Goal: Go to known website: Go to known website

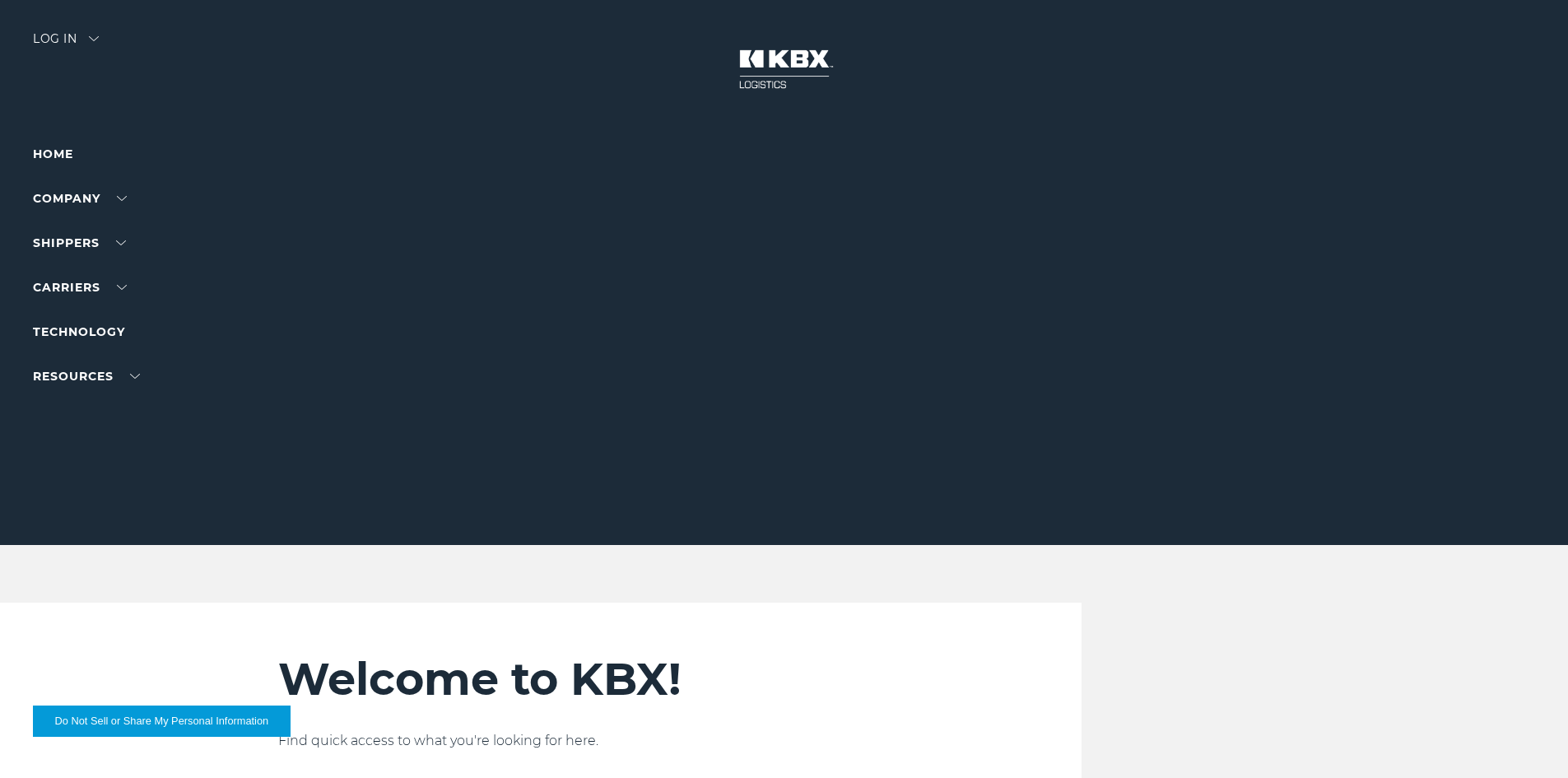
click at [95, 32] on div at bounding box center [790, 272] width 1581 height 546
click at [68, 39] on div "Log in" at bounding box center [65, 45] width 65 height 23
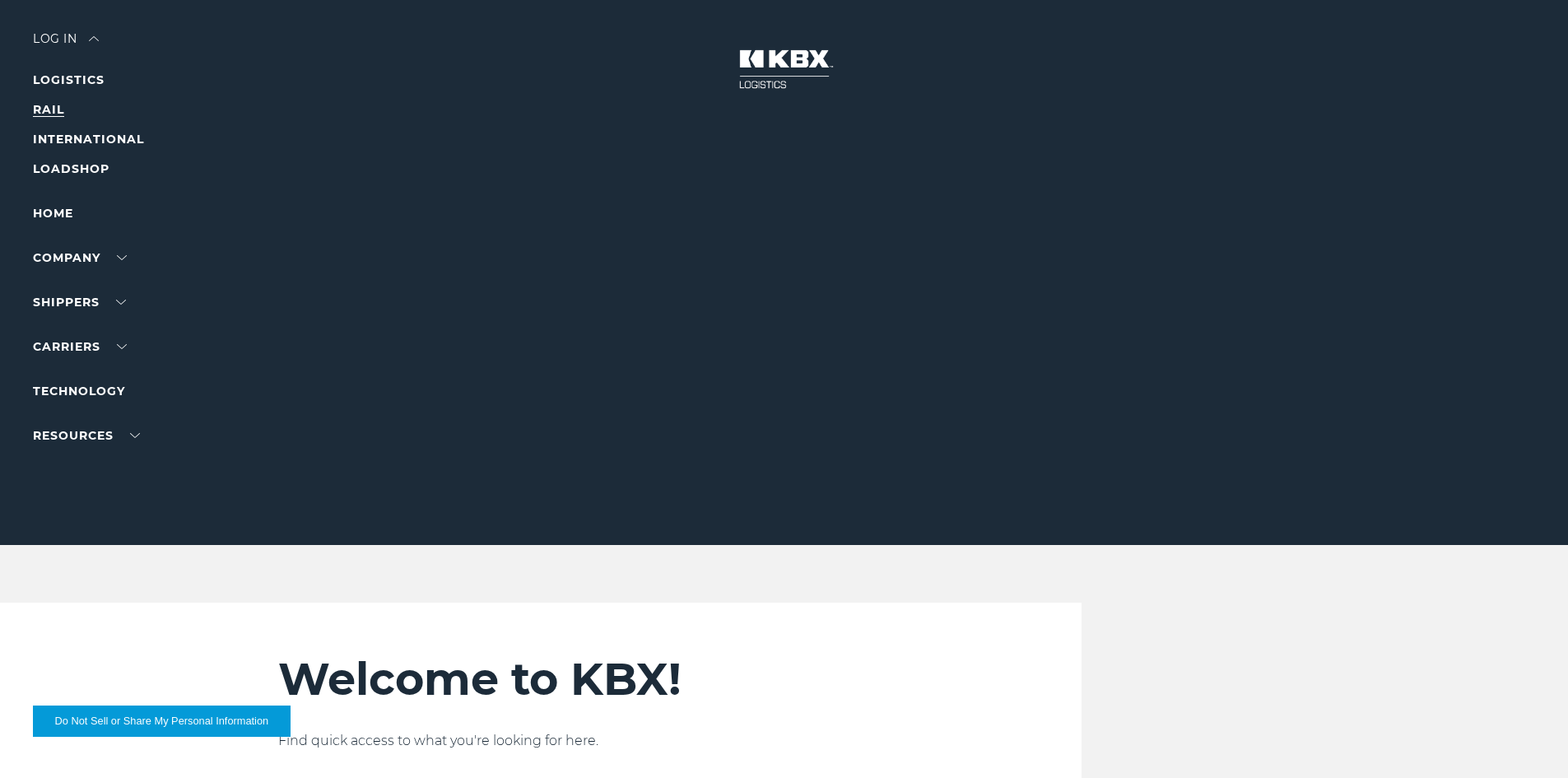
click at [52, 108] on link "RAIL" at bounding box center [49, 109] width 31 height 15
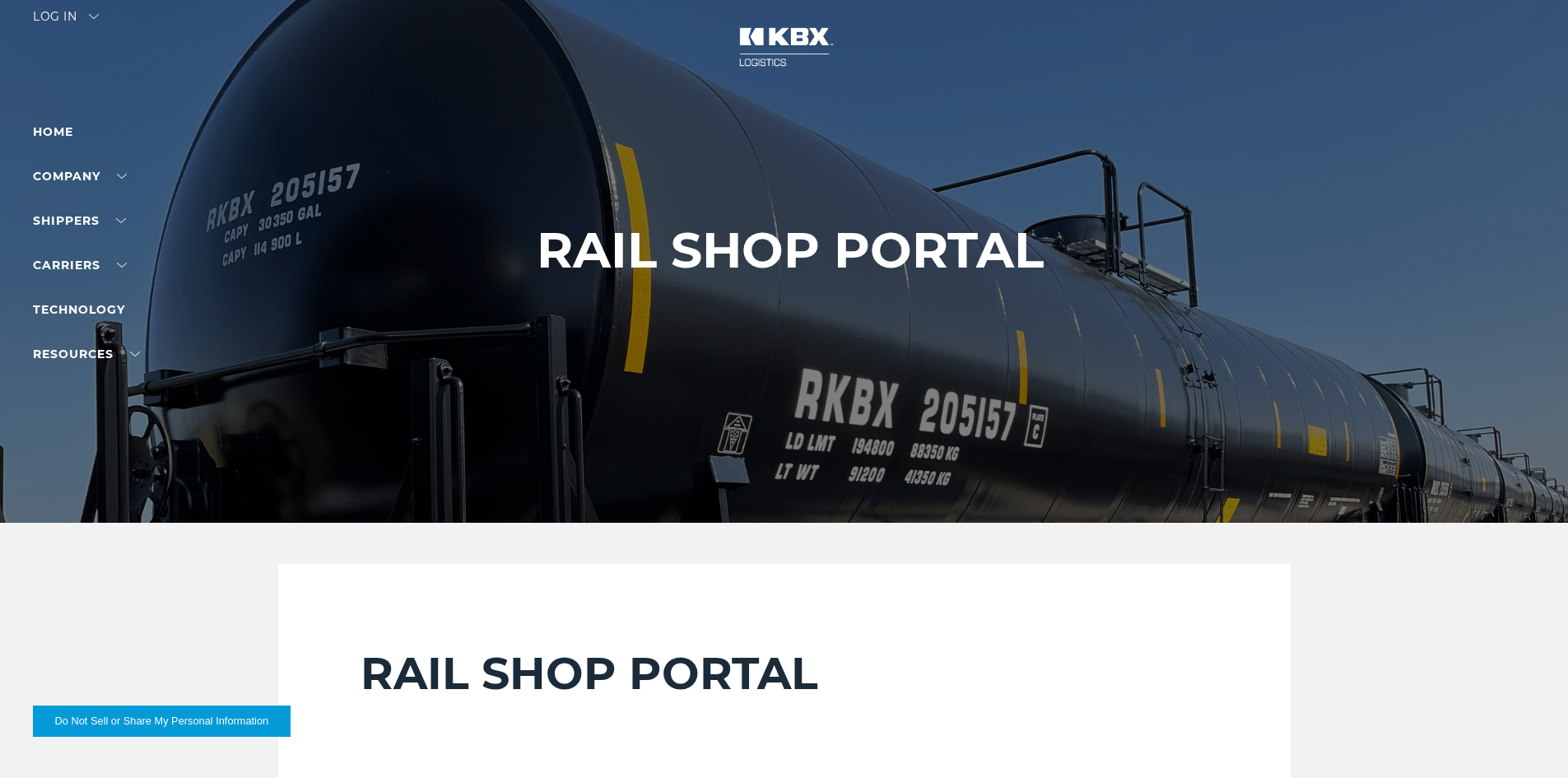
scroll to position [659, 0]
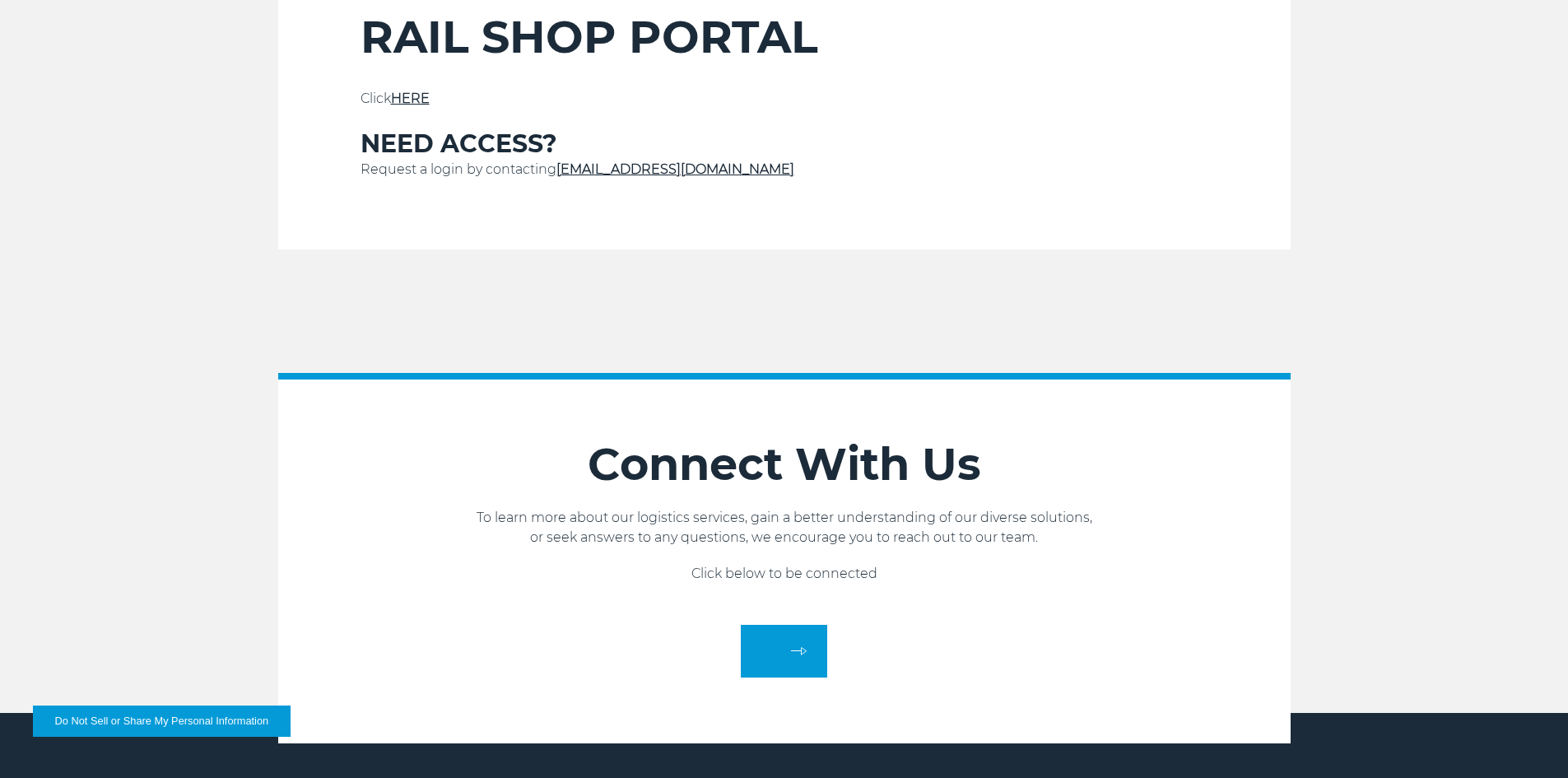
click at [414, 101] on link "HERE" at bounding box center [411, 99] width 39 height 16
